Goal: Find specific page/section: Locate a particular part of the current website

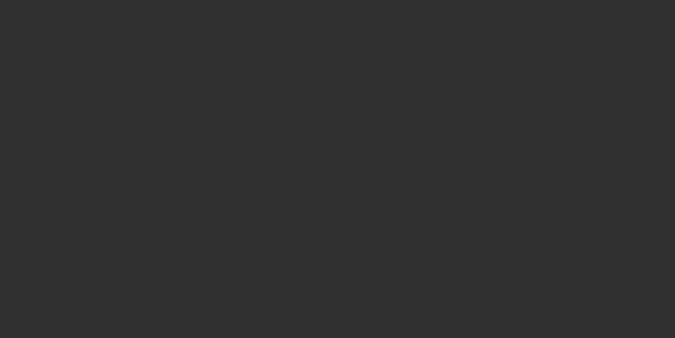
select select "10"
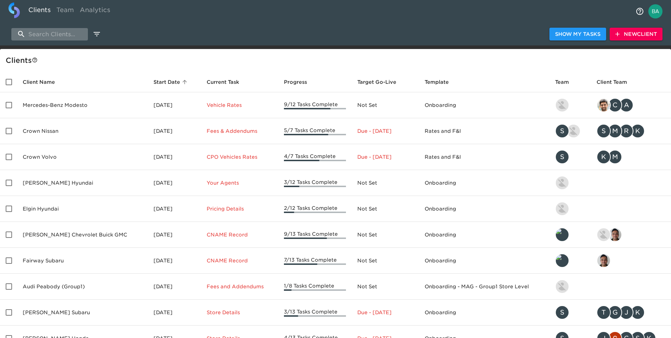
click at [60, 35] on input "search" at bounding box center [49, 34] width 77 height 12
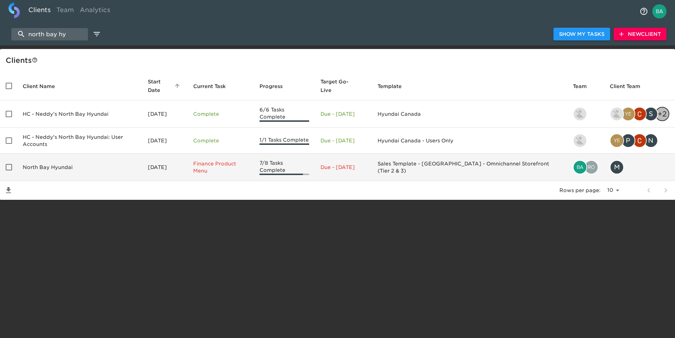
type input "north bay hy"
click at [51, 156] on td "North Bay Hyundai" at bounding box center [79, 167] width 125 height 27
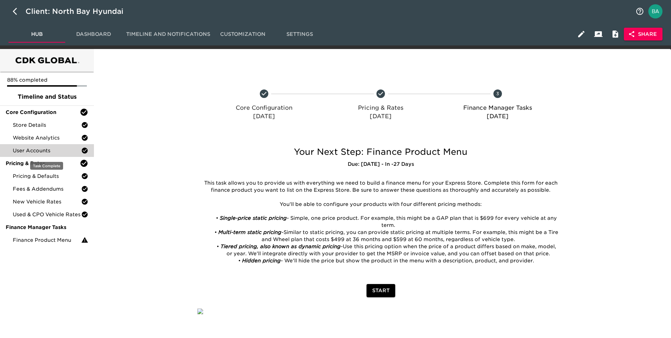
click at [37, 151] on span "User Accounts" at bounding box center [47, 150] width 68 height 7
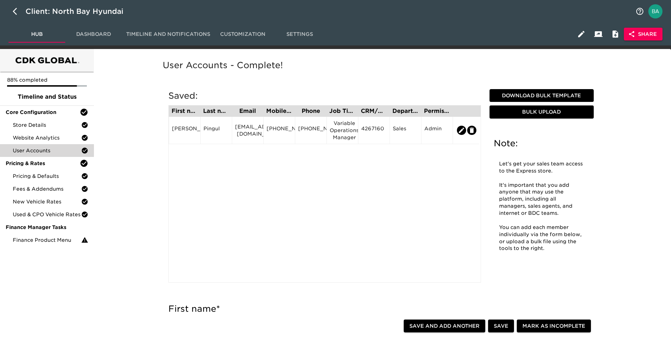
click at [91, 29] on button "Dashboard" at bounding box center [93, 34] width 57 height 17
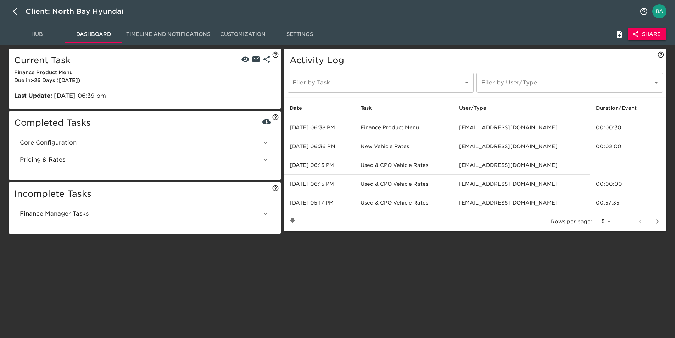
click at [48, 143] on span "Core Configuration" at bounding box center [140, 142] width 241 height 9
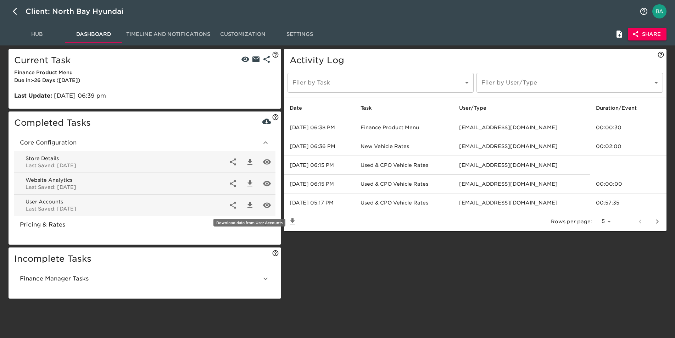
click at [251, 201] on icon "button" at bounding box center [250, 205] width 9 height 9
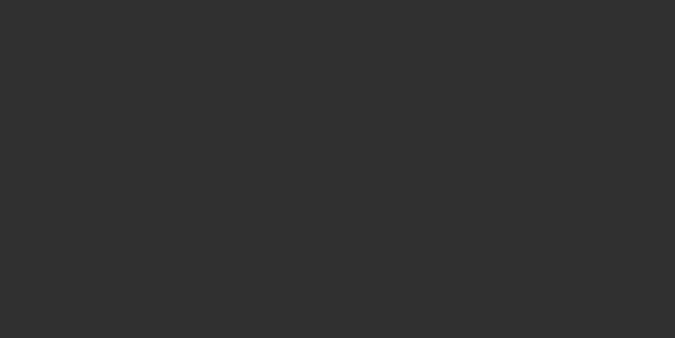
select select "10"
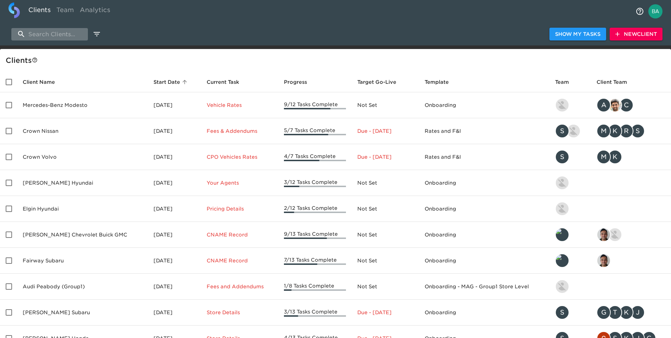
click at [62, 38] on input "search" at bounding box center [49, 34] width 77 height 12
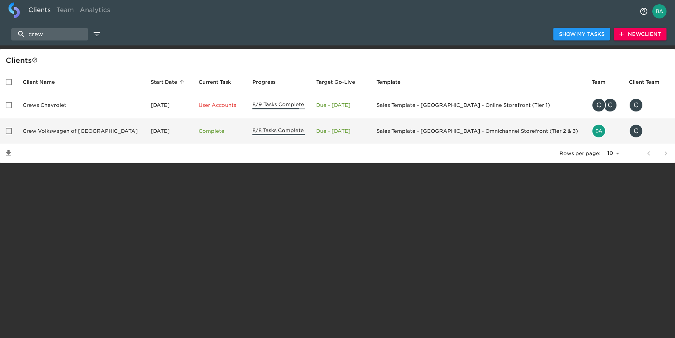
type input "crew"
click at [65, 126] on td "Crew Volkswagen of Plainville" at bounding box center [81, 131] width 128 height 26
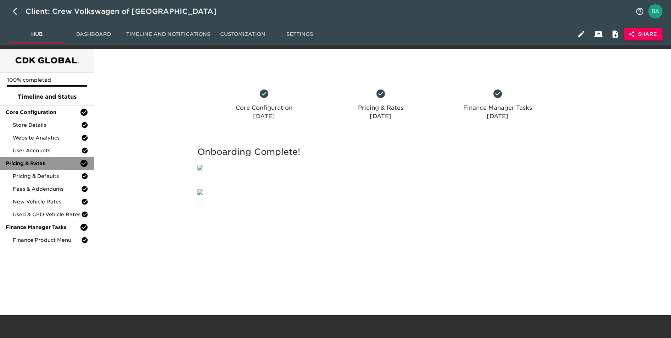
click at [31, 157] on div "Pricing & Rates" at bounding box center [47, 163] width 94 height 13
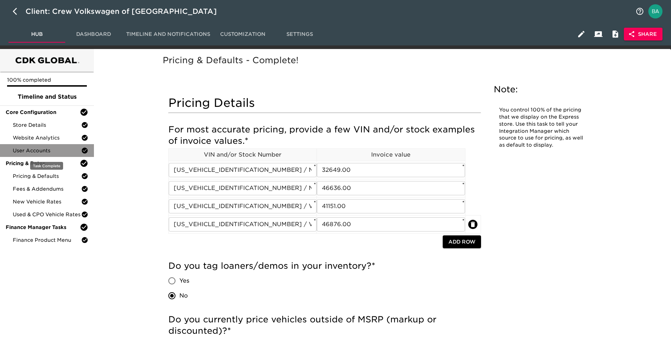
click at [29, 149] on span "User Accounts" at bounding box center [47, 150] width 68 height 7
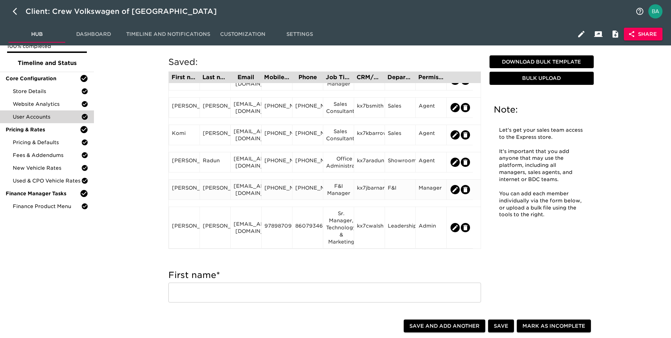
scroll to position [50, 0]
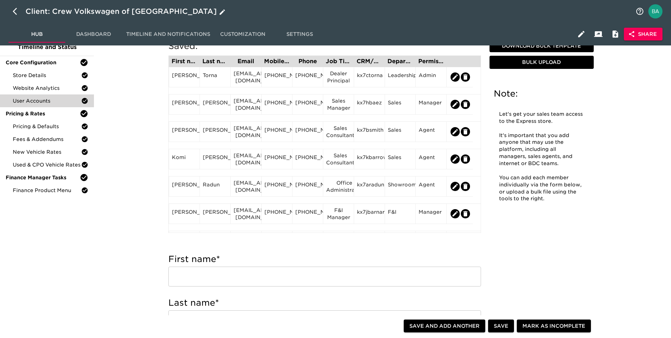
click at [160, 11] on div "Client: Crew Volkswagen of Plainville" at bounding box center [126, 11] width 201 height 11
click at [98, 14] on input "Crew Volkswagen of Plainville" at bounding box center [329, 11] width 606 height 11
